Goal: Navigation & Orientation: Find specific page/section

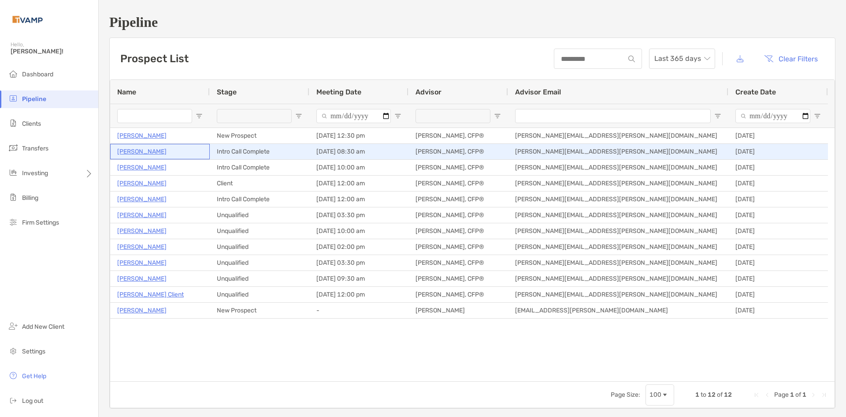
click at [150, 151] on p "Michelle Houston" at bounding box center [141, 151] width 49 height 11
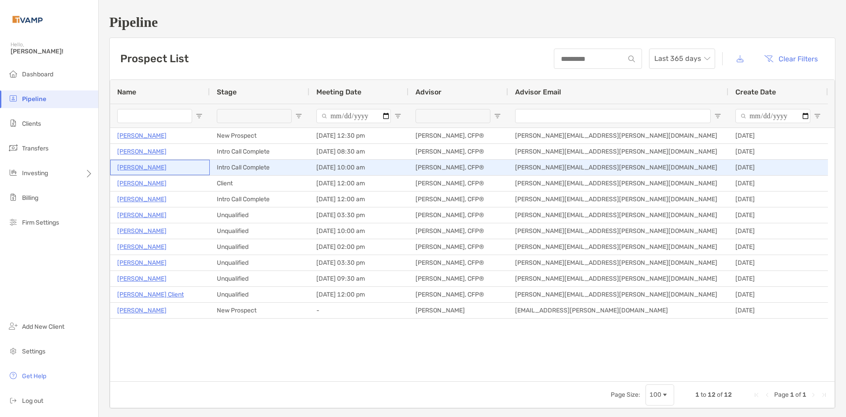
click at [130, 166] on p "[PERSON_NAME]" at bounding box center [141, 167] width 49 height 11
